Goal: Purchase product/service

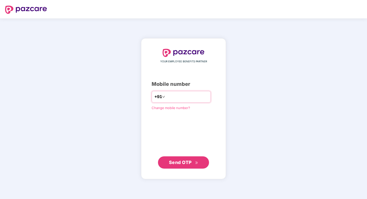
click at [179, 95] on input "number" at bounding box center [187, 97] width 42 height 8
type input "**********"
click at [187, 158] on button "Send OTP" at bounding box center [183, 162] width 51 height 12
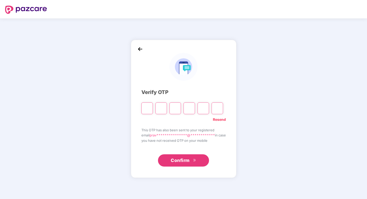
type input "*"
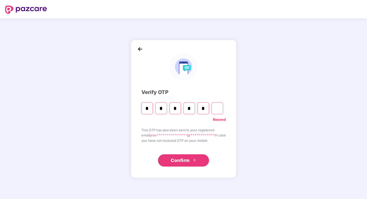
type input "*"
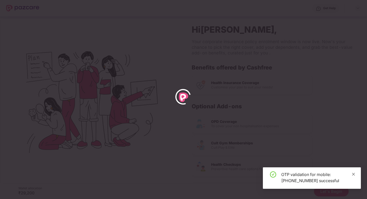
click at [355, 176] on icon "close" at bounding box center [354, 174] width 4 height 4
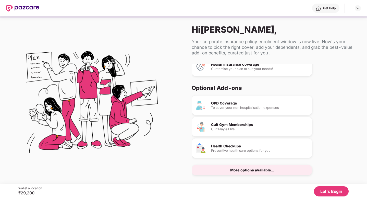
scroll to position [8, 0]
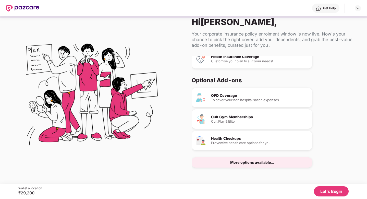
click at [338, 191] on button "Let's Begin" at bounding box center [331, 191] width 35 height 10
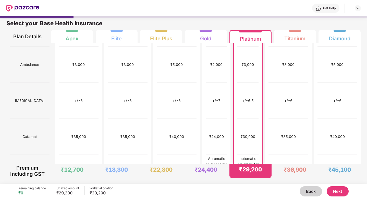
scroll to position [0, 0]
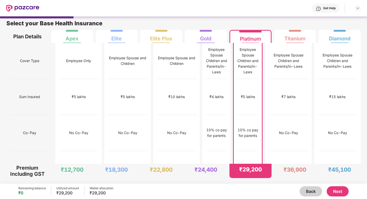
click at [336, 194] on button "Next" at bounding box center [338, 191] width 22 height 10
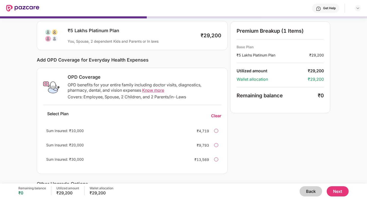
scroll to position [29, 0]
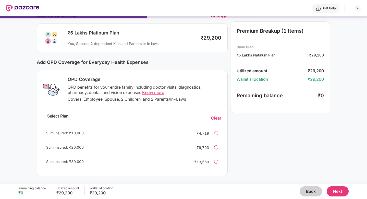
click at [333, 186] on button "Next" at bounding box center [338, 191] width 22 height 10
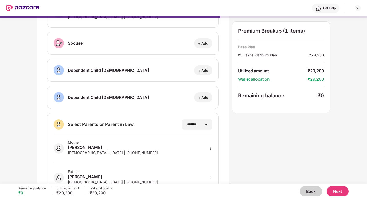
scroll to position [0, 0]
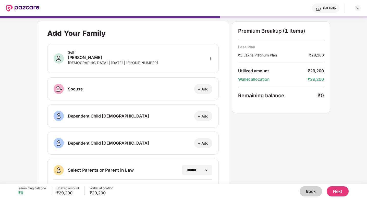
click at [335, 192] on button "Next" at bounding box center [338, 191] width 22 height 10
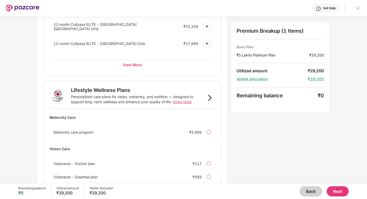
scroll to position [304, 0]
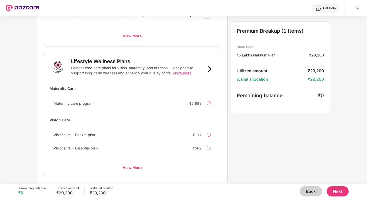
click at [87, 133] on span "Visionsure - Pocket plan" at bounding box center [74, 135] width 41 height 4
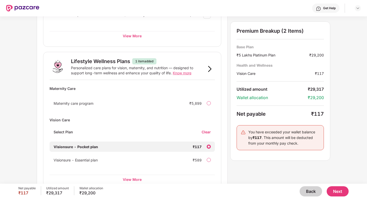
click at [207, 147] on div "Visionsure - Pocket plan ₹117" at bounding box center [133, 147] width 166 height 10
click at [205, 129] on div "Clear" at bounding box center [208, 131] width 13 height 5
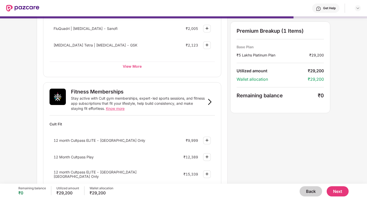
scroll to position [0, 0]
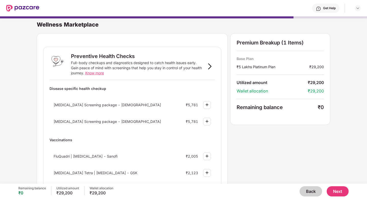
click at [340, 193] on button "Next" at bounding box center [338, 191] width 22 height 10
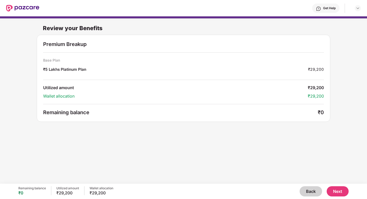
click at [340, 193] on button "Next" at bounding box center [338, 191] width 22 height 10
